Goal: Task Accomplishment & Management: Manage account settings

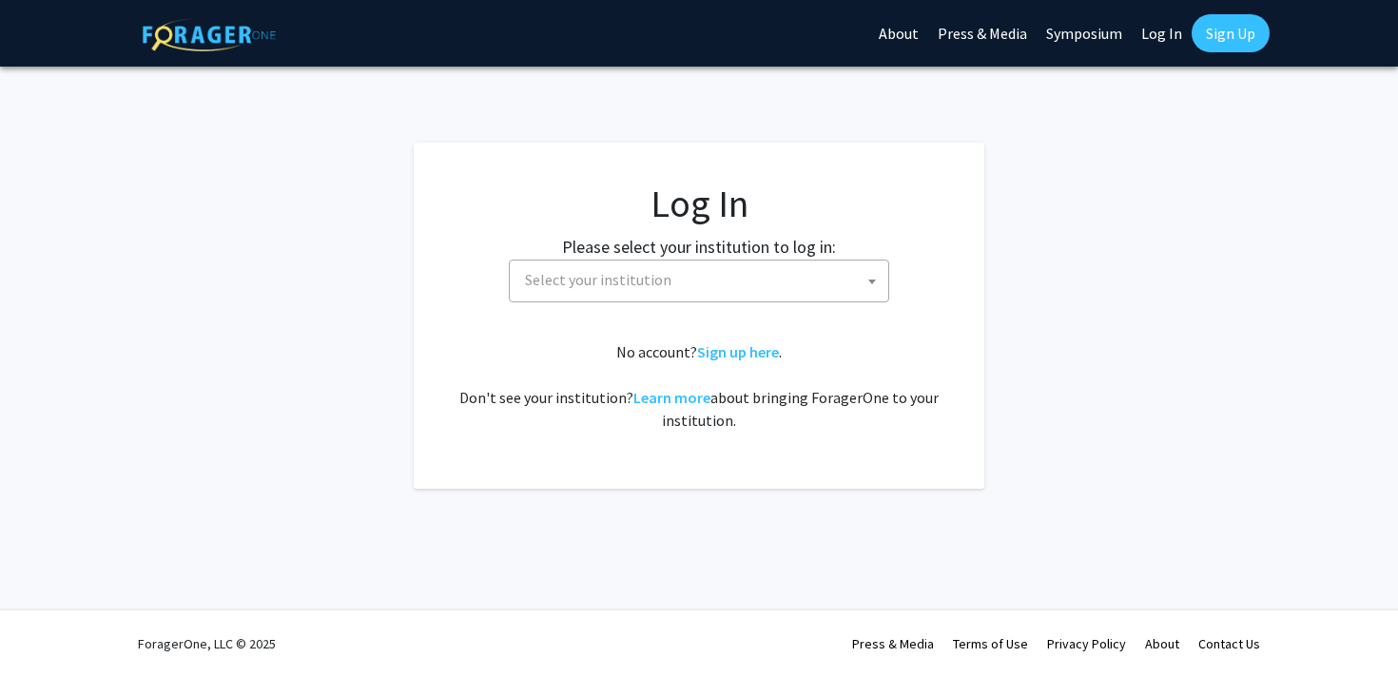
select select
click at [595, 287] on span "Select your institution" at bounding box center [598, 279] width 146 height 19
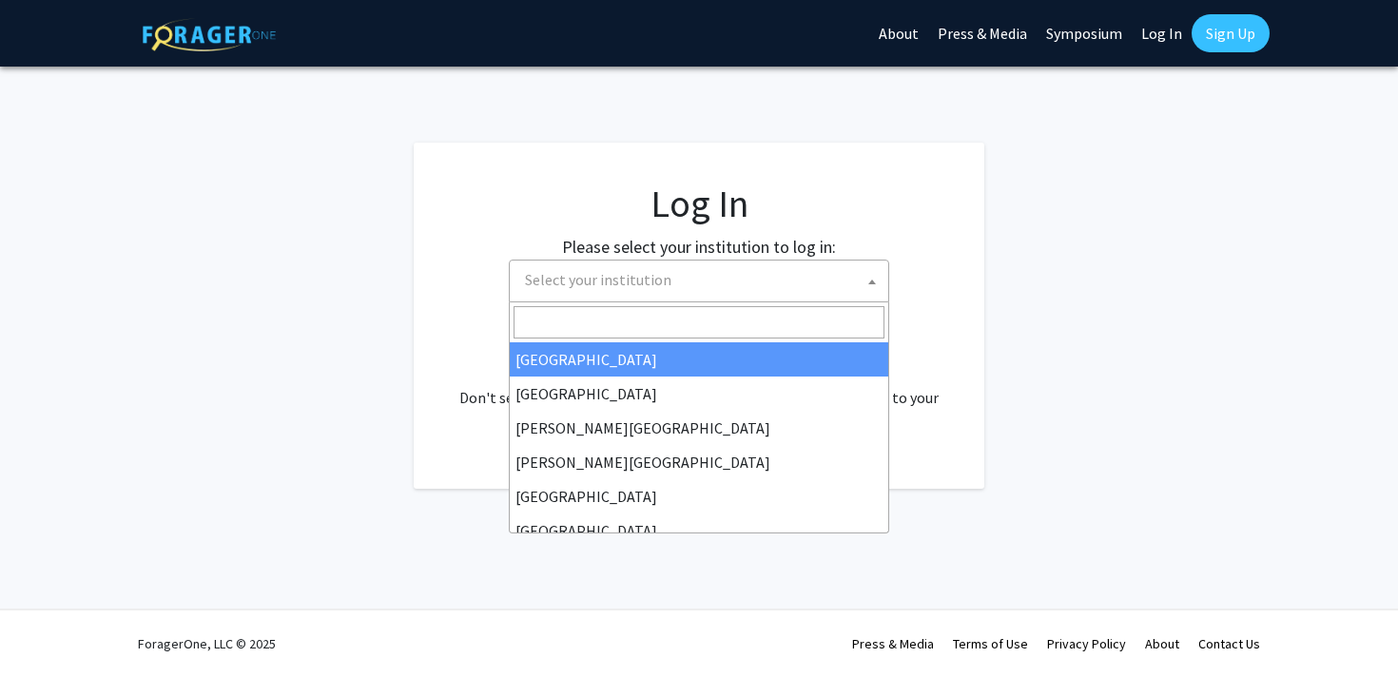
type input "f"
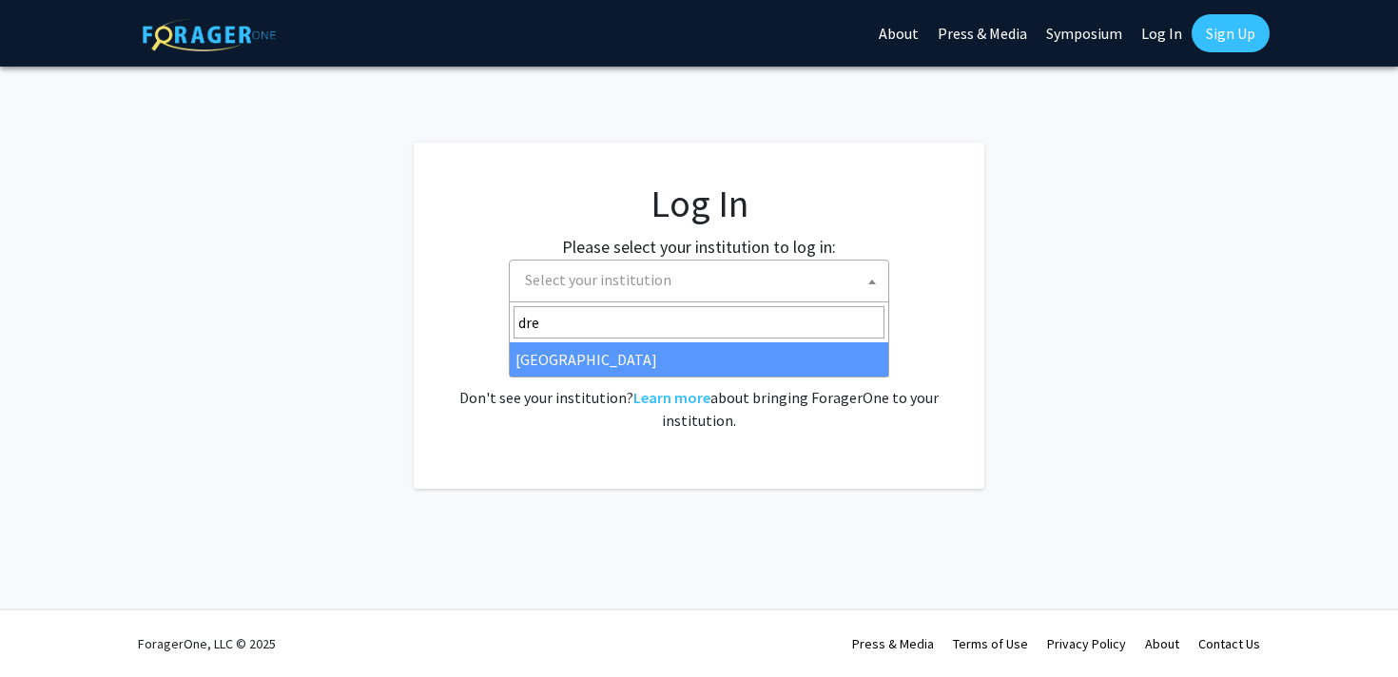
type input "dre"
select select "6"
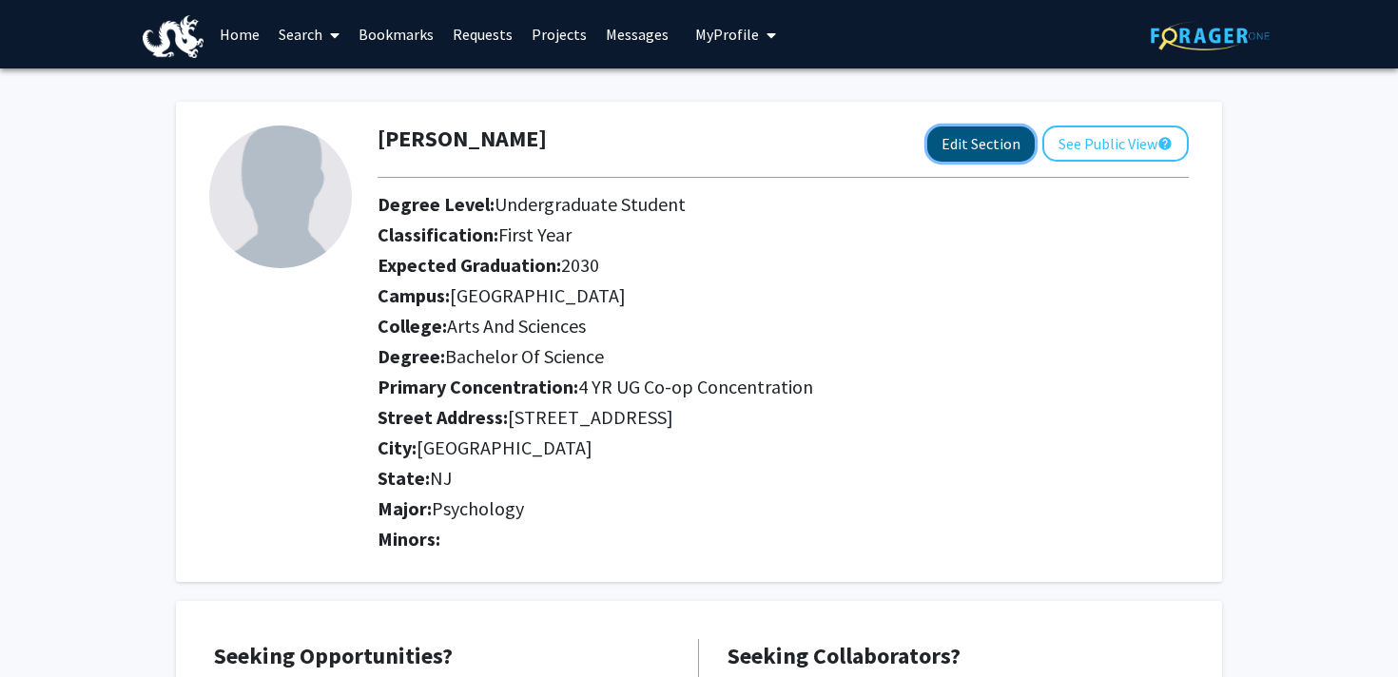
click at [968, 143] on button "Edit Section" at bounding box center [980, 144] width 107 height 35
select select
select select "[GEOGRAPHIC_DATA]"
select select "Arts and Sciences"
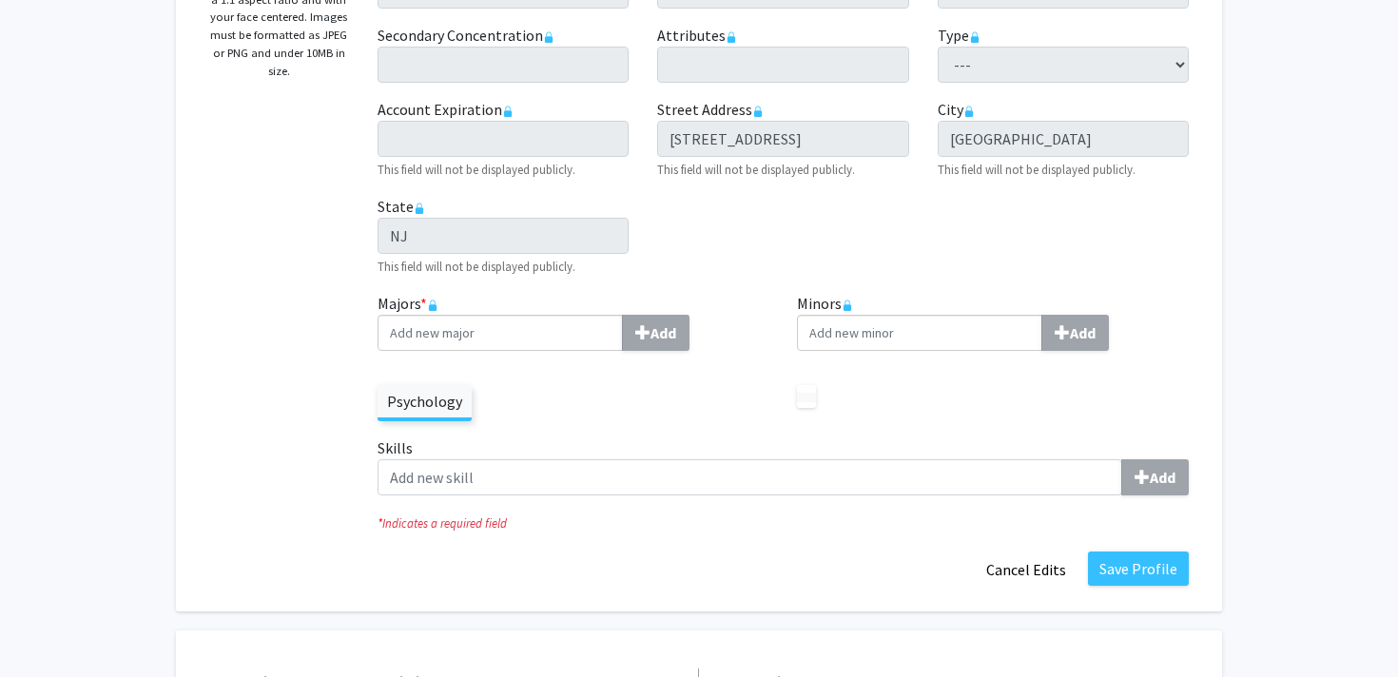
scroll to position [422, 0]
click at [430, 406] on label "Psychology" at bounding box center [425, 400] width 94 height 32
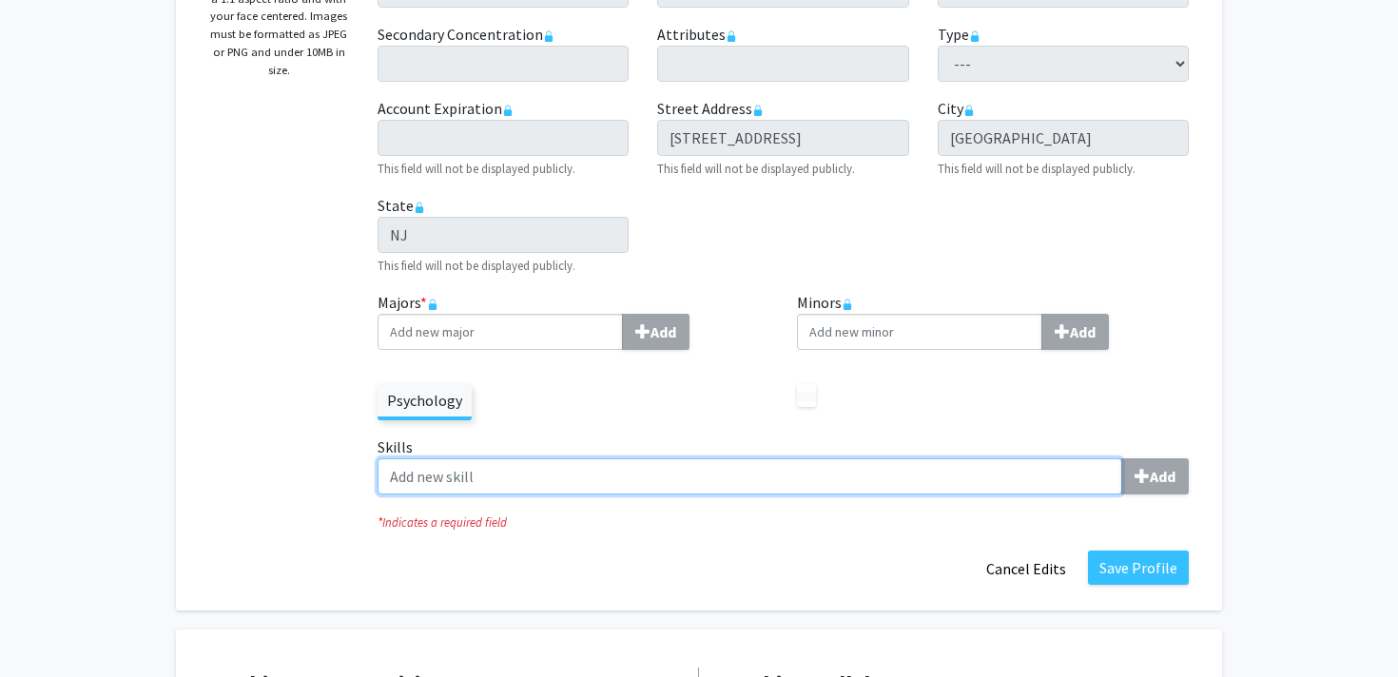
click at [1058, 478] on input "Skills Add" at bounding box center [750, 477] width 745 height 36
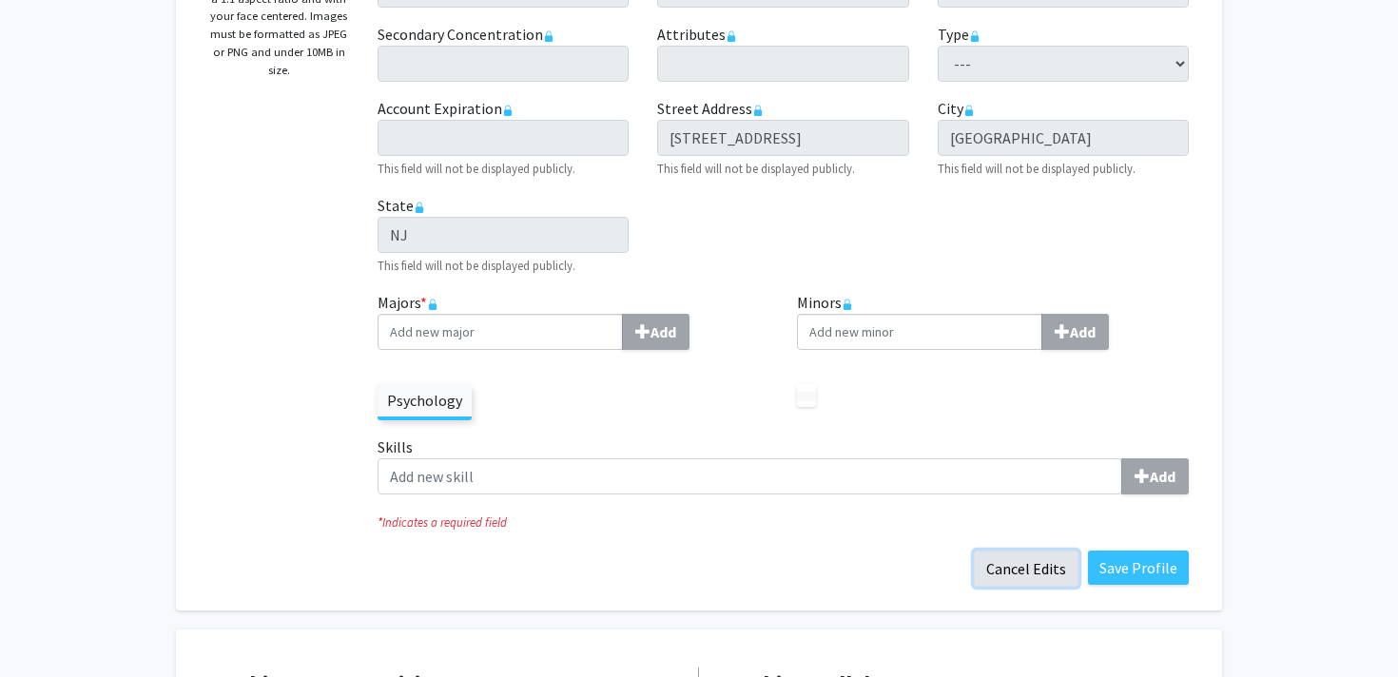
click at [1025, 575] on button "Cancel Edits" at bounding box center [1026, 569] width 105 height 36
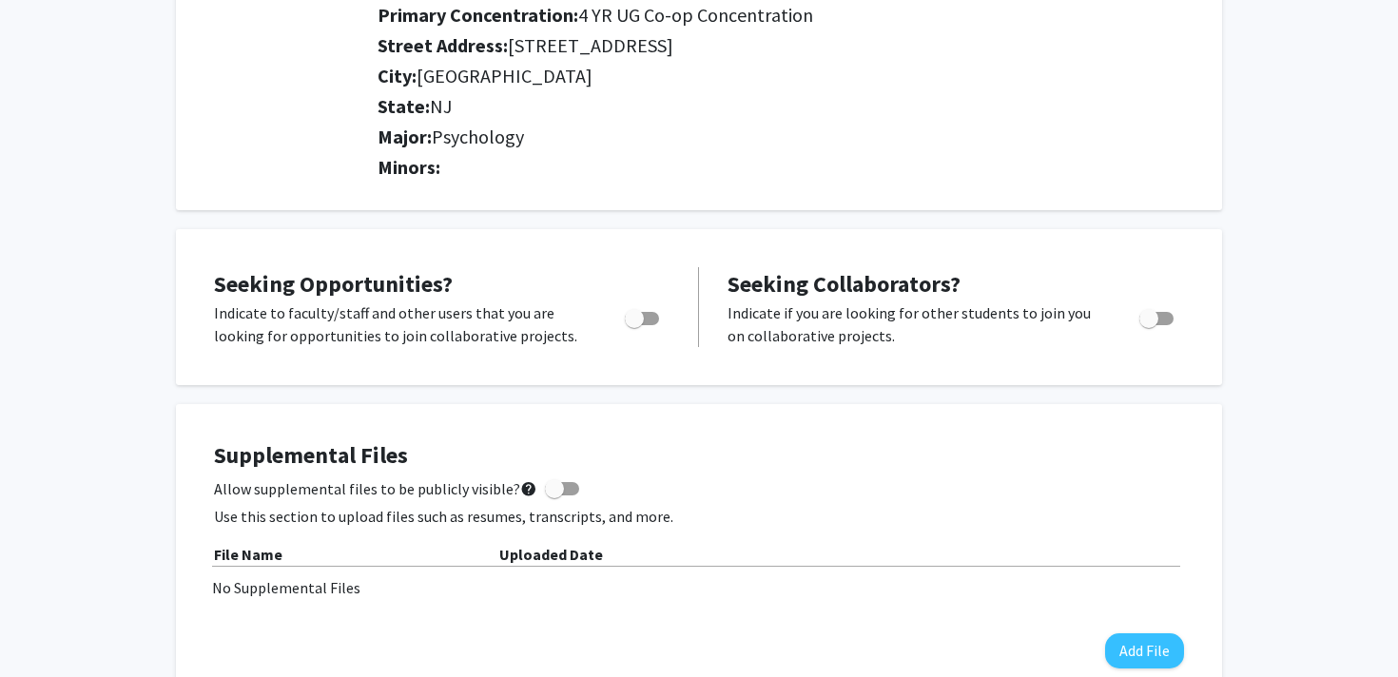
scroll to position [313, 0]
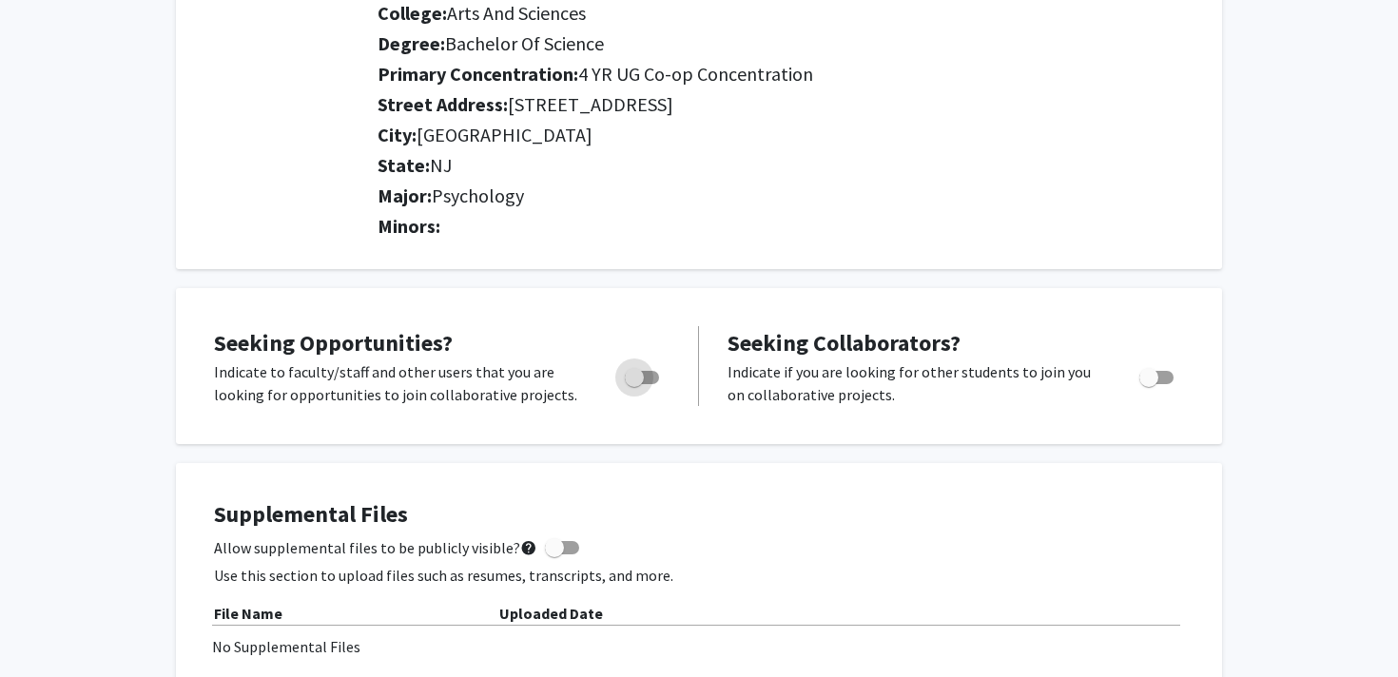
click at [653, 374] on span "Toggle" at bounding box center [642, 377] width 34 height 13
click at [634, 384] on input "Are you actively seeking opportunities?" at bounding box center [634, 384] width 1 height 1
checkbox input "true"
click at [1160, 380] on span "Toggle" at bounding box center [1157, 377] width 34 height 13
click at [1149, 384] on input "Would you like to receive other student requests to work with you?" at bounding box center [1148, 384] width 1 height 1
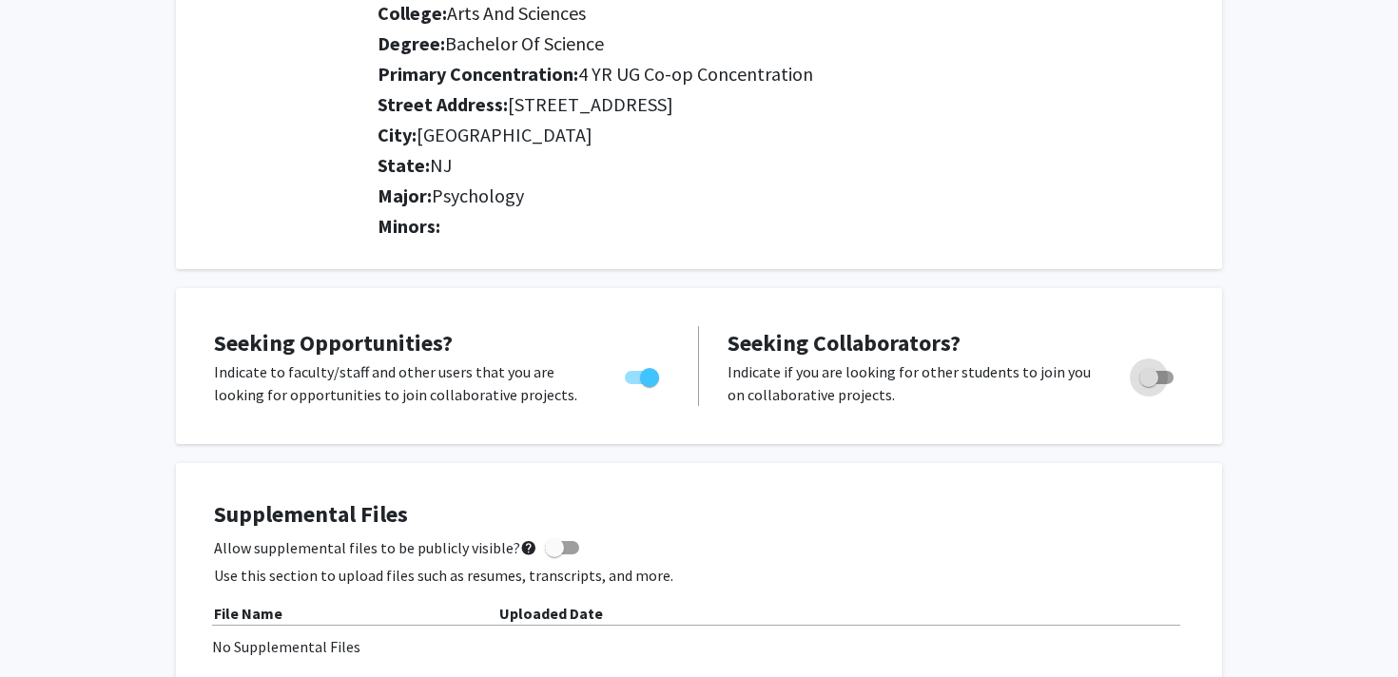
checkbox input "true"
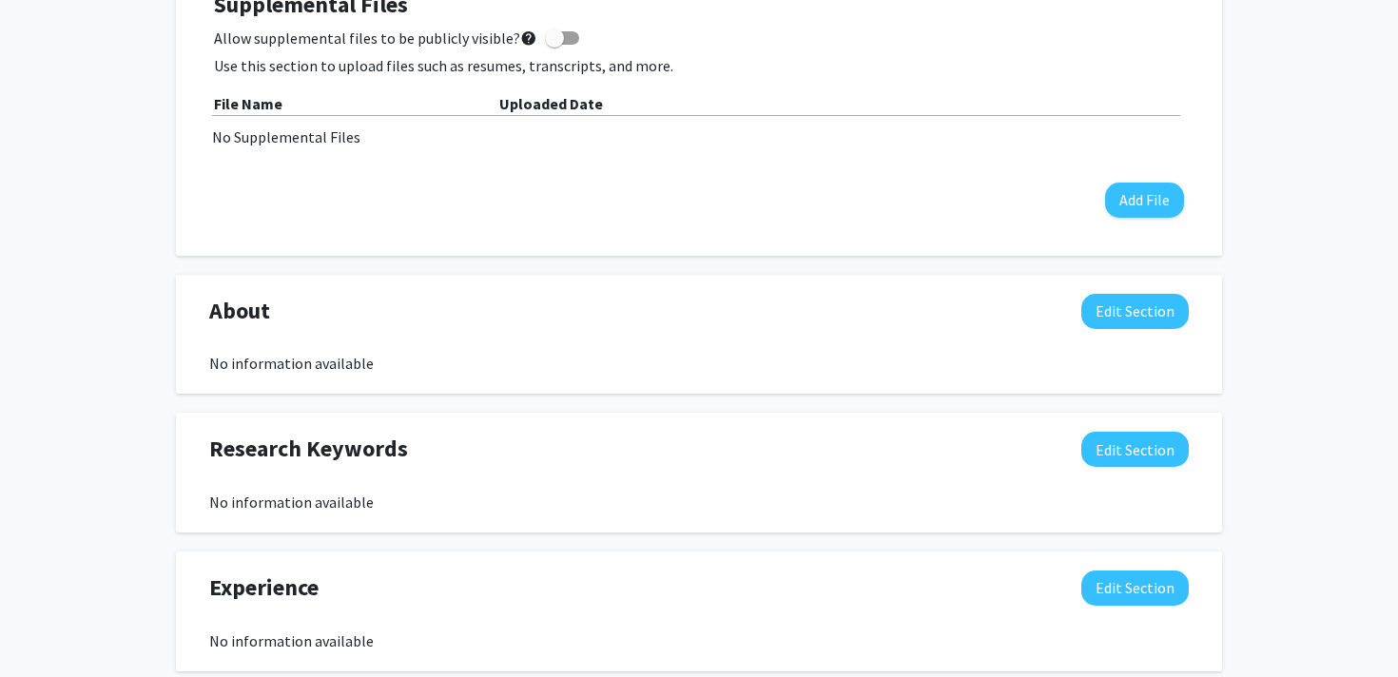
scroll to position [0, 0]
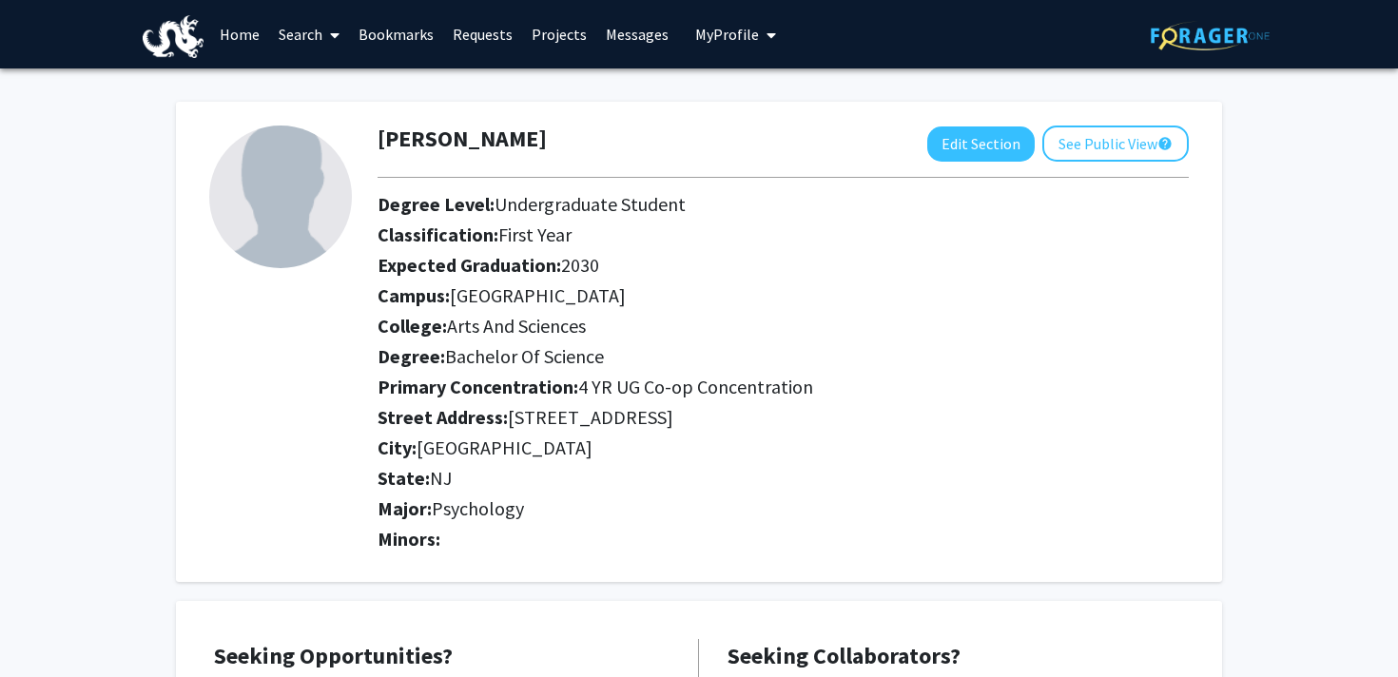
click at [241, 38] on link "Home" at bounding box center [239, 34] width 59 height 67
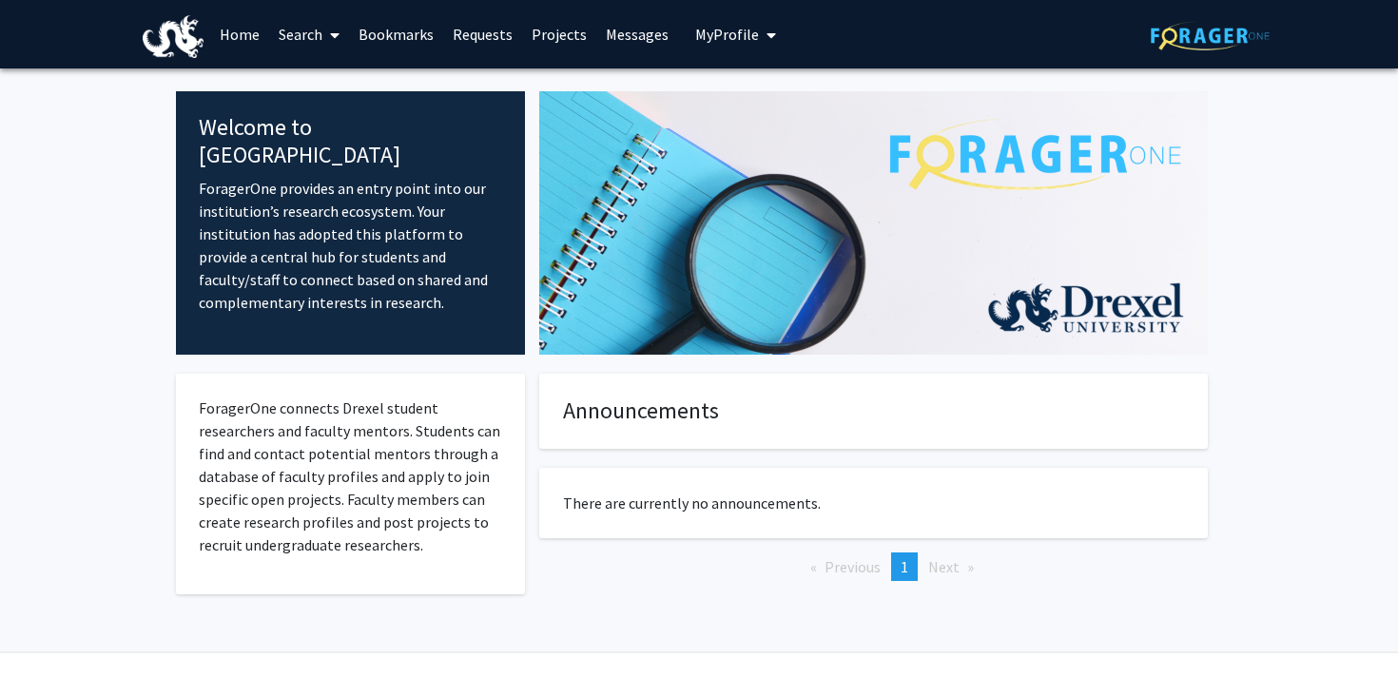
click at [747, 57] on button "My Profile" at bounding box center [736, 34] width 92 height 68
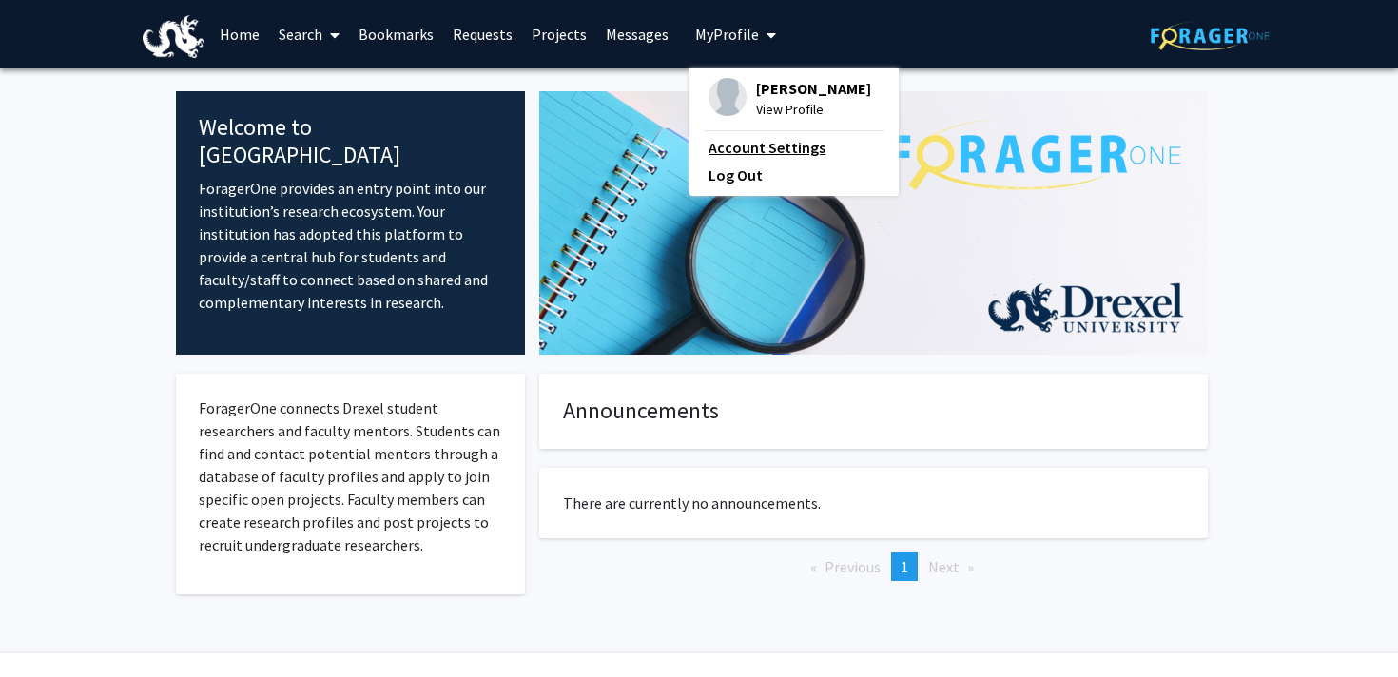
click at [740, 151] on link "Account Settings" at bounding box center [794, 147] width 171 height 23
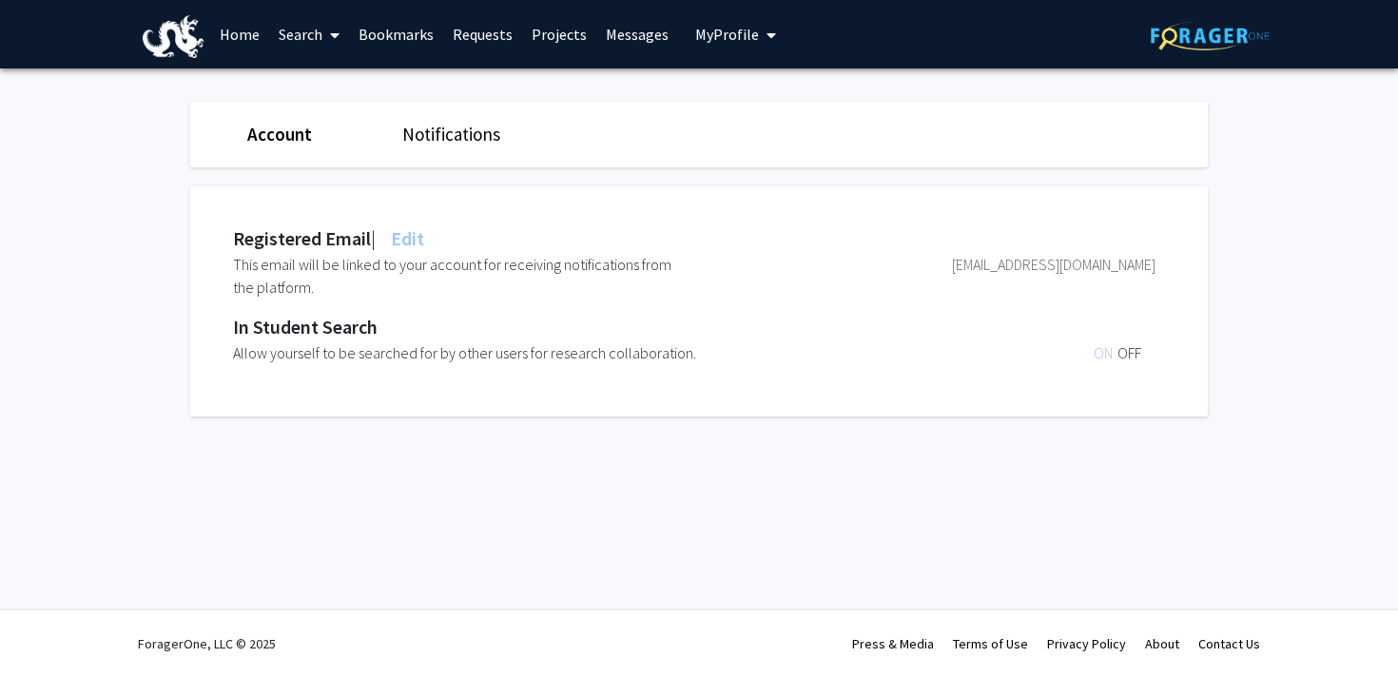
click at [438, 145] on link "Notifications" at bounding box center [451, 134] width 98 height 23
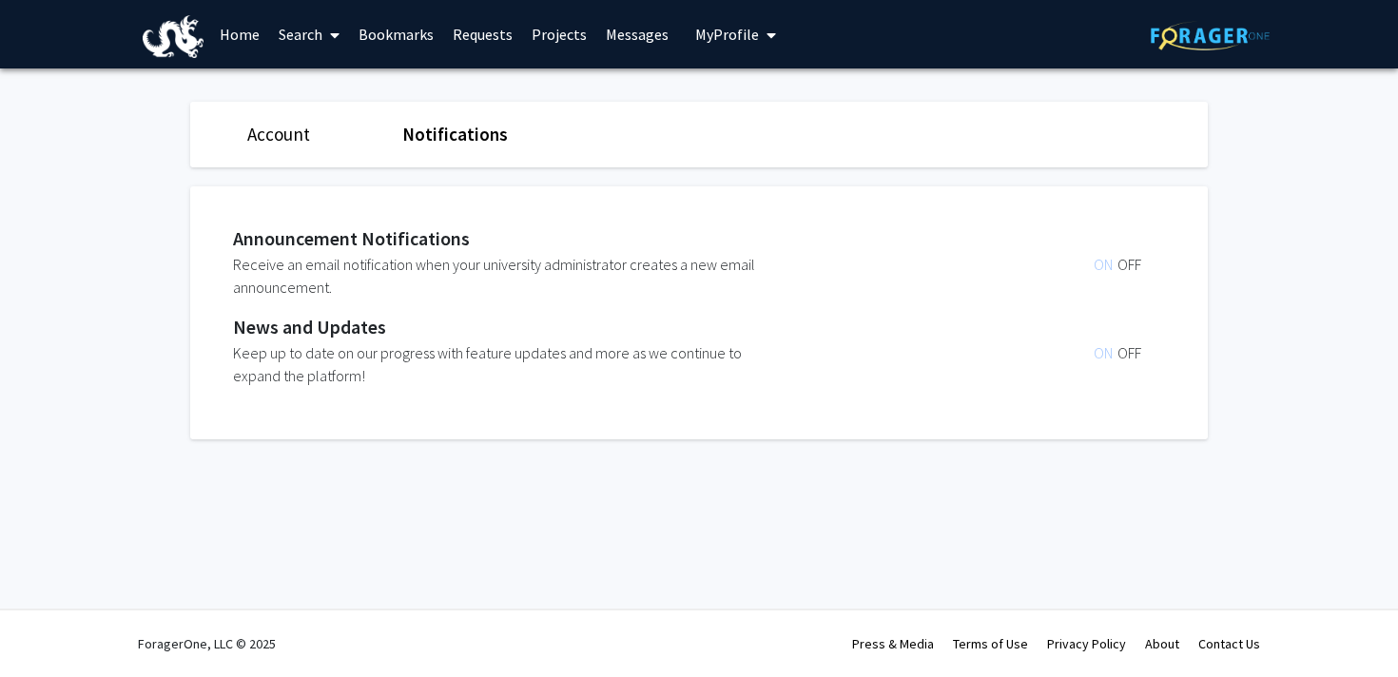
click at [1103, 253] on div "ON OFF" at bounding box center [963, 276] width 384 height 46
click at [1103, 266] on span "ON" at bounding box center [1106, 264] width 24 height 19
click at [1134, 264] on span "OFF" at bounding box center [1130, 264] width 24 height 19
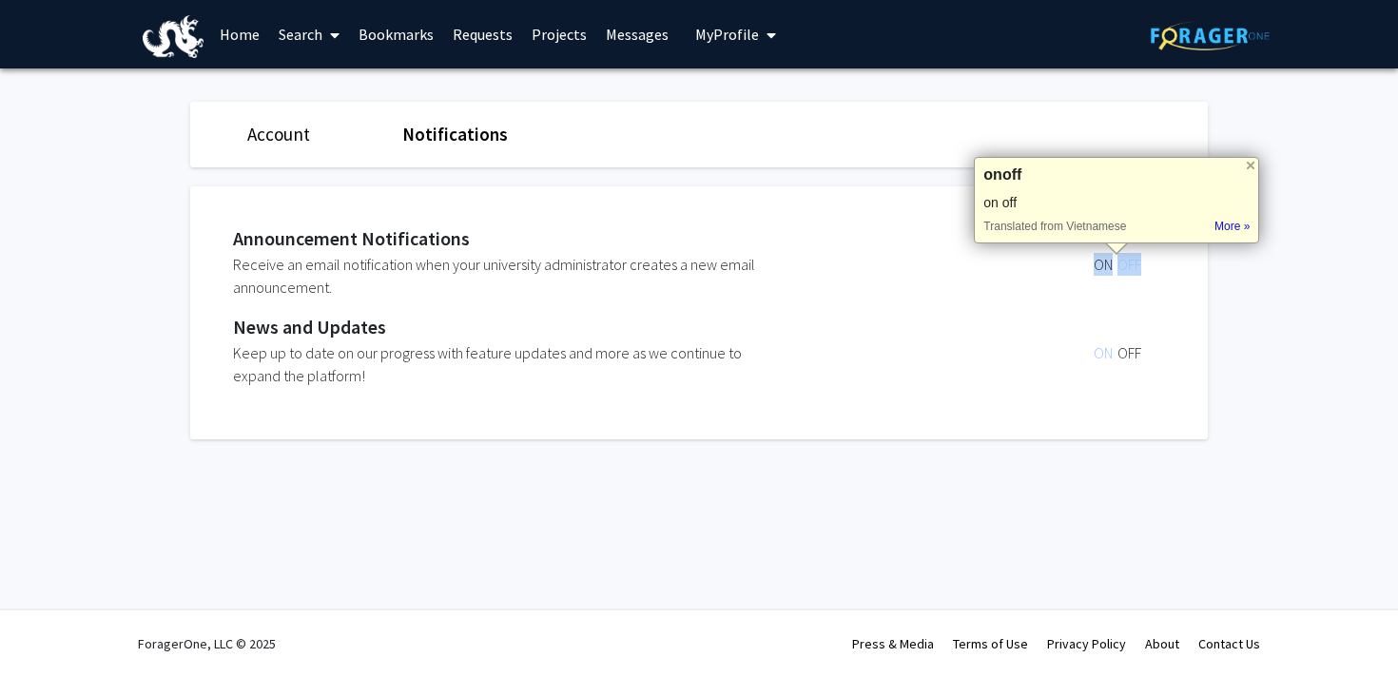
click at [1104, 264] on span "ON" at bounding box center [1106, 264] width 24 height 19
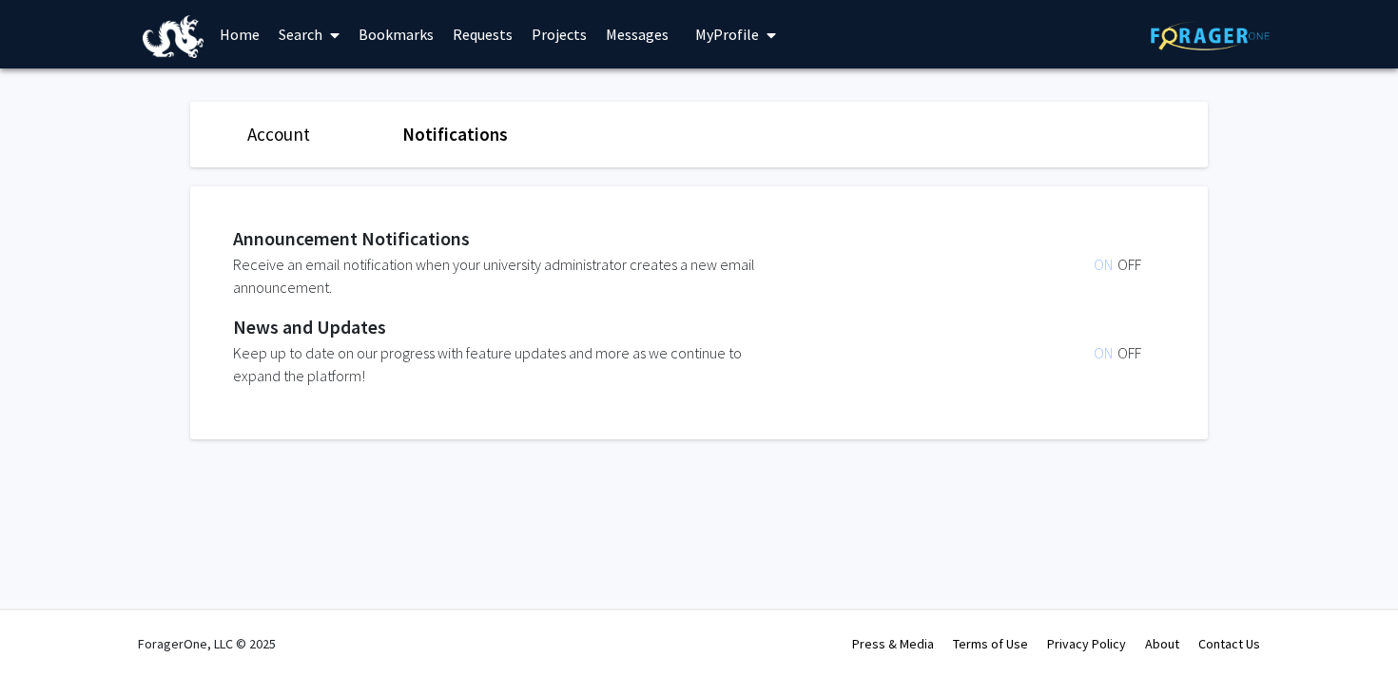
click at [990, 348] on div "ON OFF" at bounding box center [963, 365] width 384 height 46
click at [276, 145] on div "Account" at bounding box center [310, 135] width 155 height 28
click at [269, 133] on link "Account" at bounding box center [278, 134] width 63 height 23
